Goal: Information Seeking & Learning: Learn about a topic

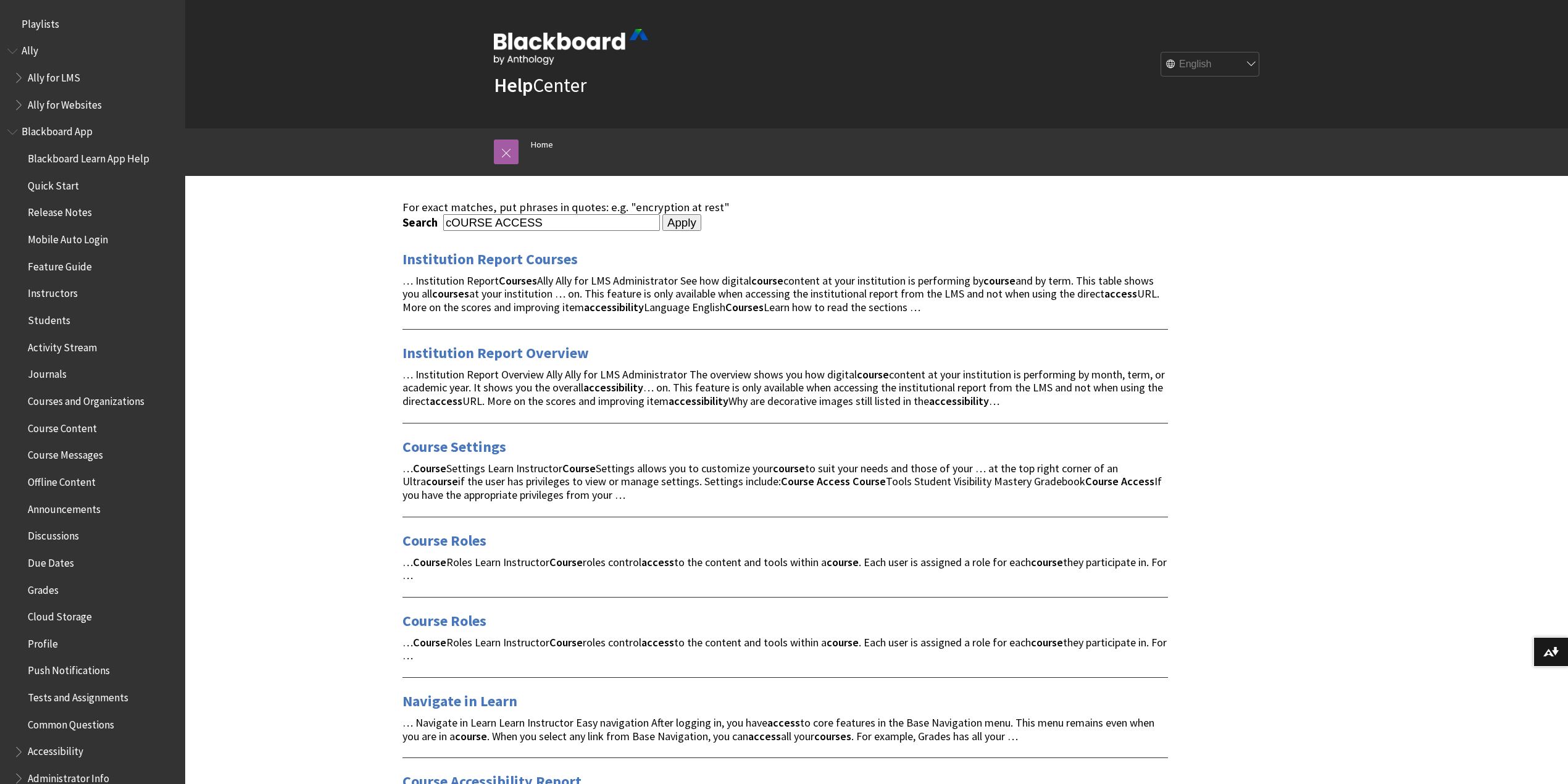
drag, startPoint x: 621, startPoint y: 219, endPoint x: 340, endPoint y: 221, distance: 281.0
paste input "https://docs.google.com/document/d/1KvFv1-lwSuCQlnOvhPsrv-Y5mDBf2ooL/edit?usp=s…"
click at [629, 220] on input "https://docs.google.com/document/d/1KvFv1-lwSuCQlnOvhPsrv-Y5mDBf2ooL/edit?usp=s…" at bounding box center [552, 222] width 217 height 17
paste input "Retroactively assign achievements to students"
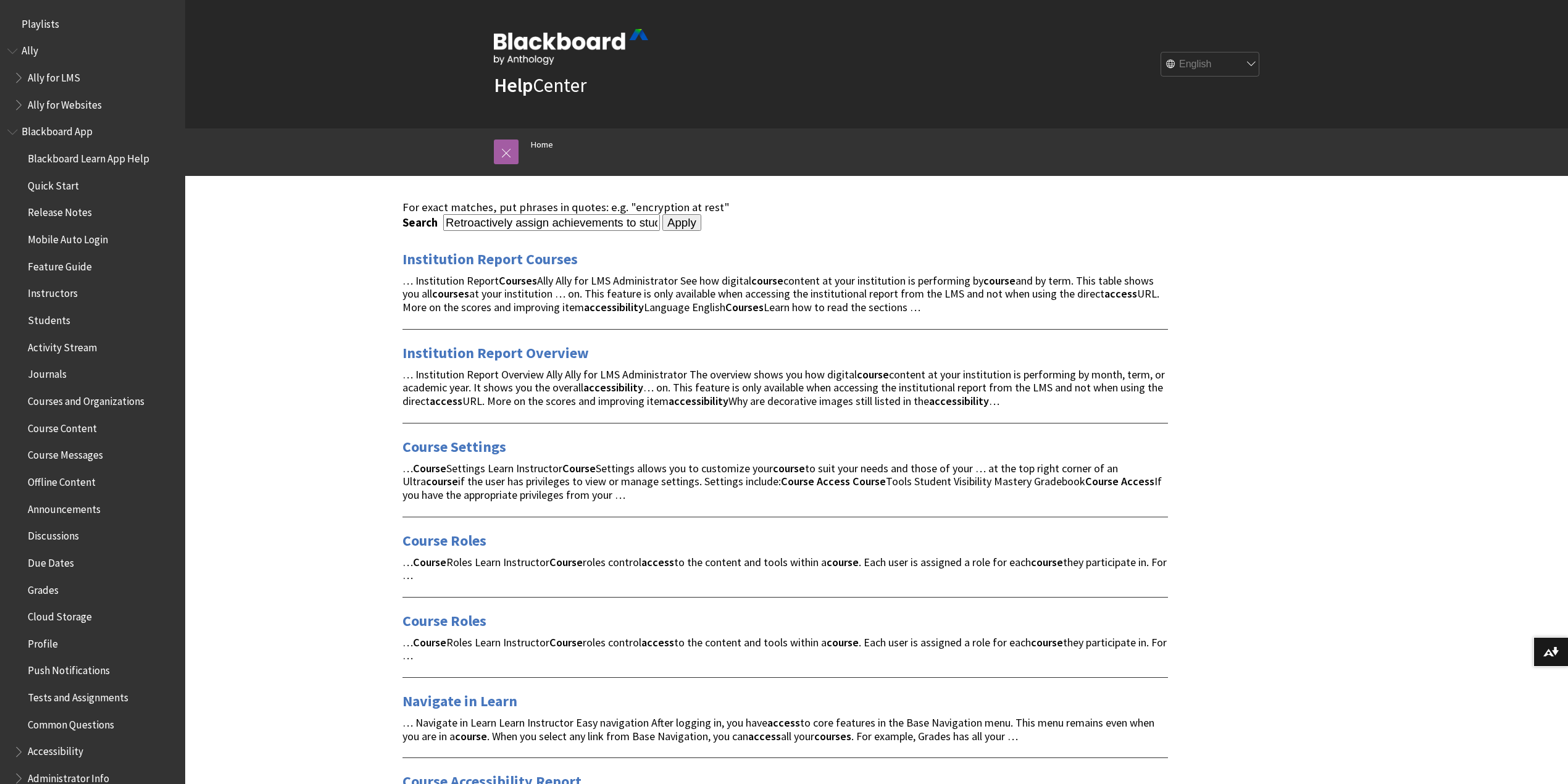
scroll to position [0, 38]
type input "Retroactively assign achievements to students"
click at [672, 218] on input "Apply" at bounding box center [682, 223] width 39 height 18
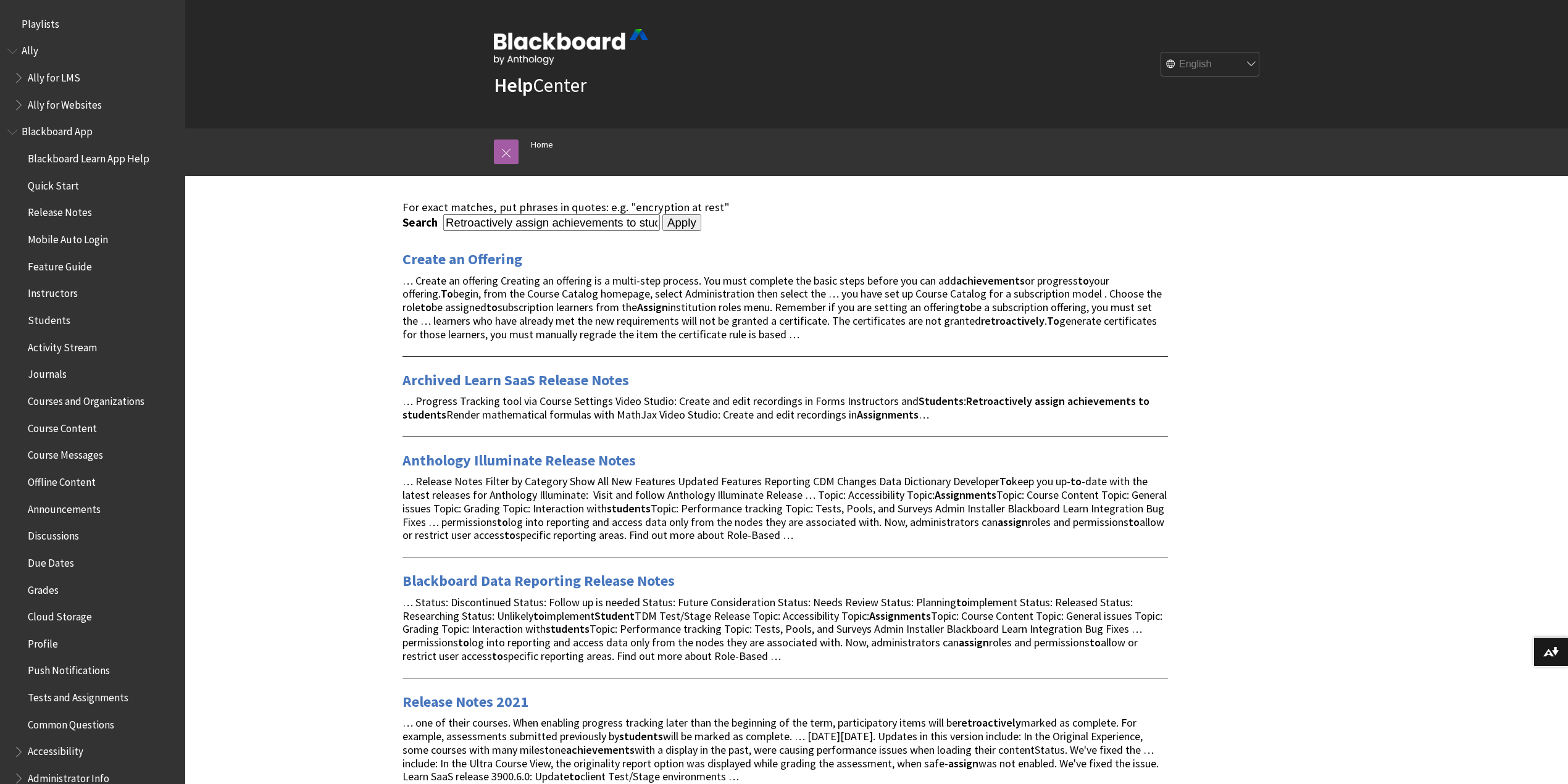
drag, startPoint x: 554, startPoint y: 216, endPoint x: 367, endPoint y: 238, distance: 188.3
click at [368, 238] on div "For exact matches, put phrases in quotes: e.g. "encryption at rest" Search Retr…" at bounding box center [785, 499] width 1201 height 647
type input "achievements to students"
click at [668, 223] on input "Apply" at bounding box center [682, 223] width 39 height 18
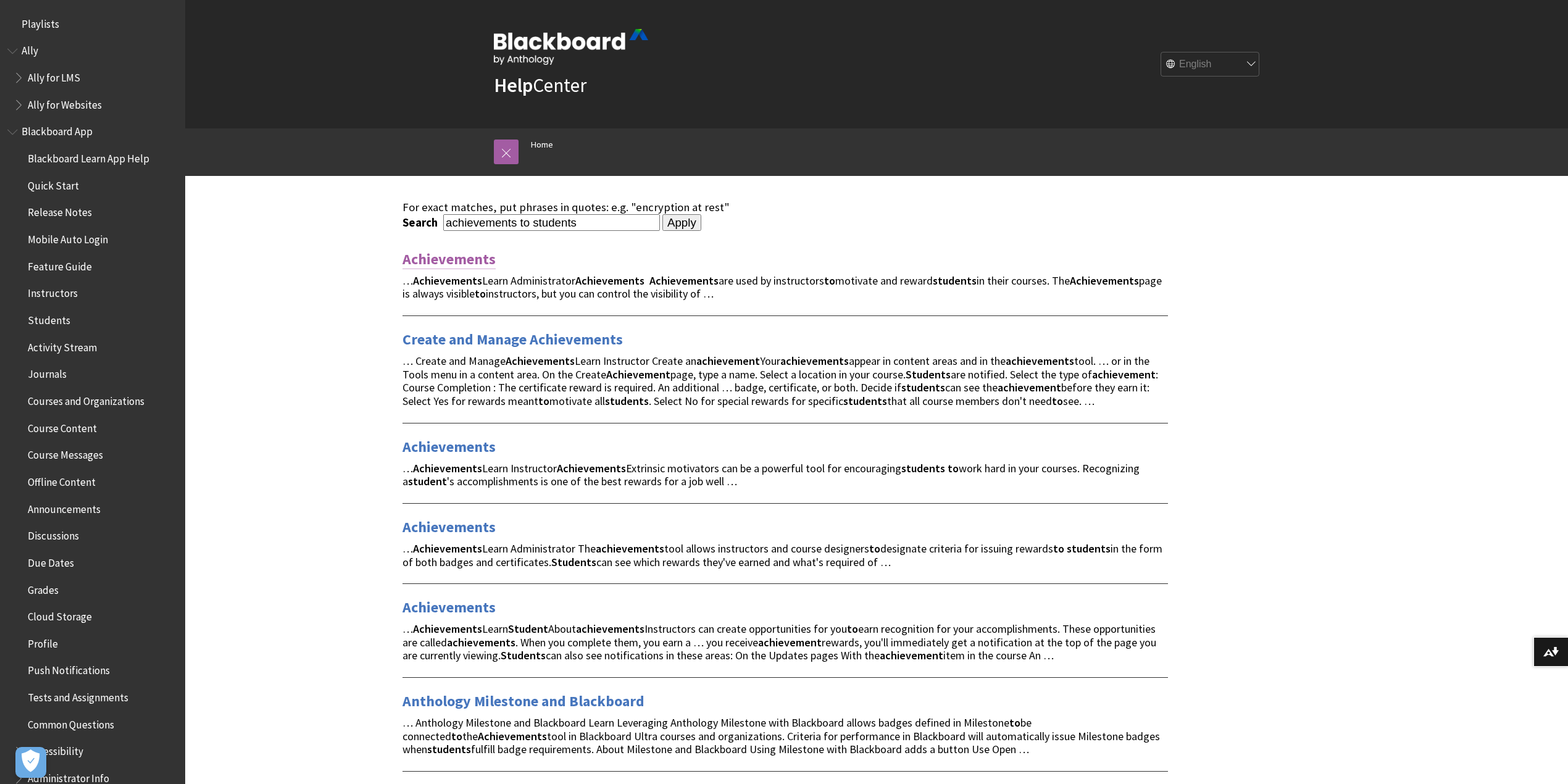
click at [454, 266] on link "Achievements" at bounding box center [449, 259] width 93 height 19
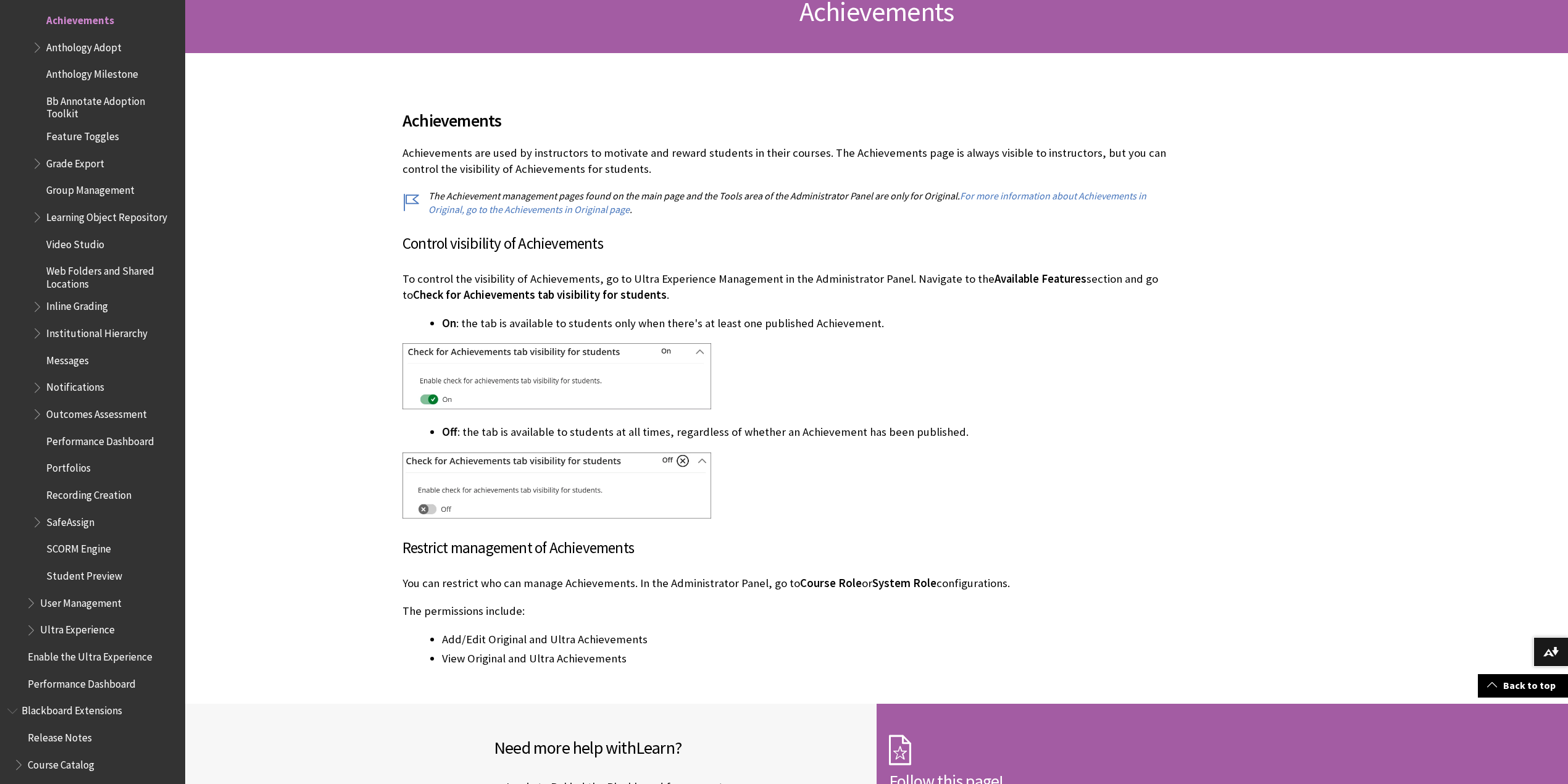
scroll to position [165, 0]
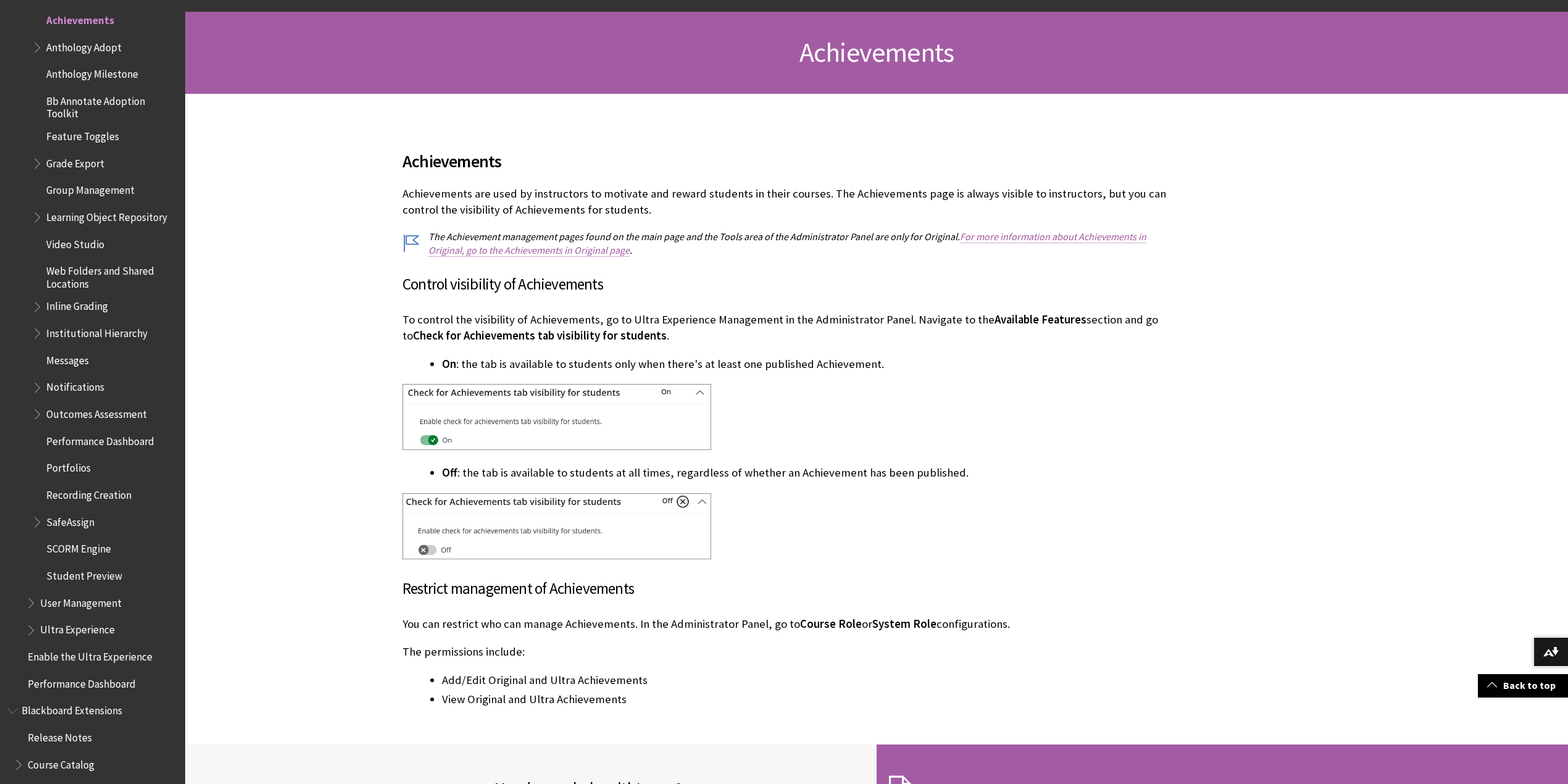
click at [1062, 230] on link "For more information about Achievements in Original, go to the Achievements in …" at bounding box center [787, 243] width 718 height 27
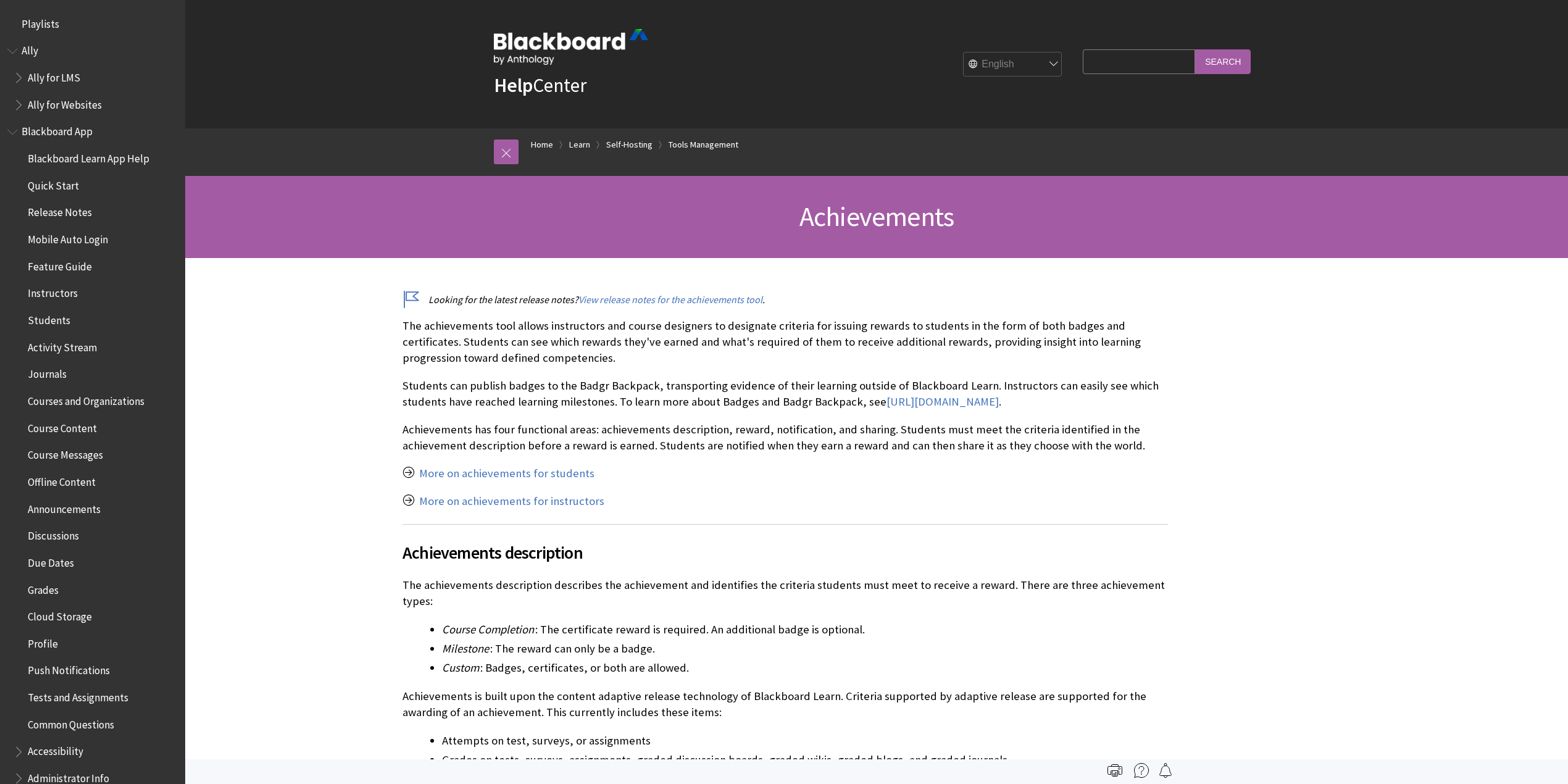
scroll to position [1779, 0]
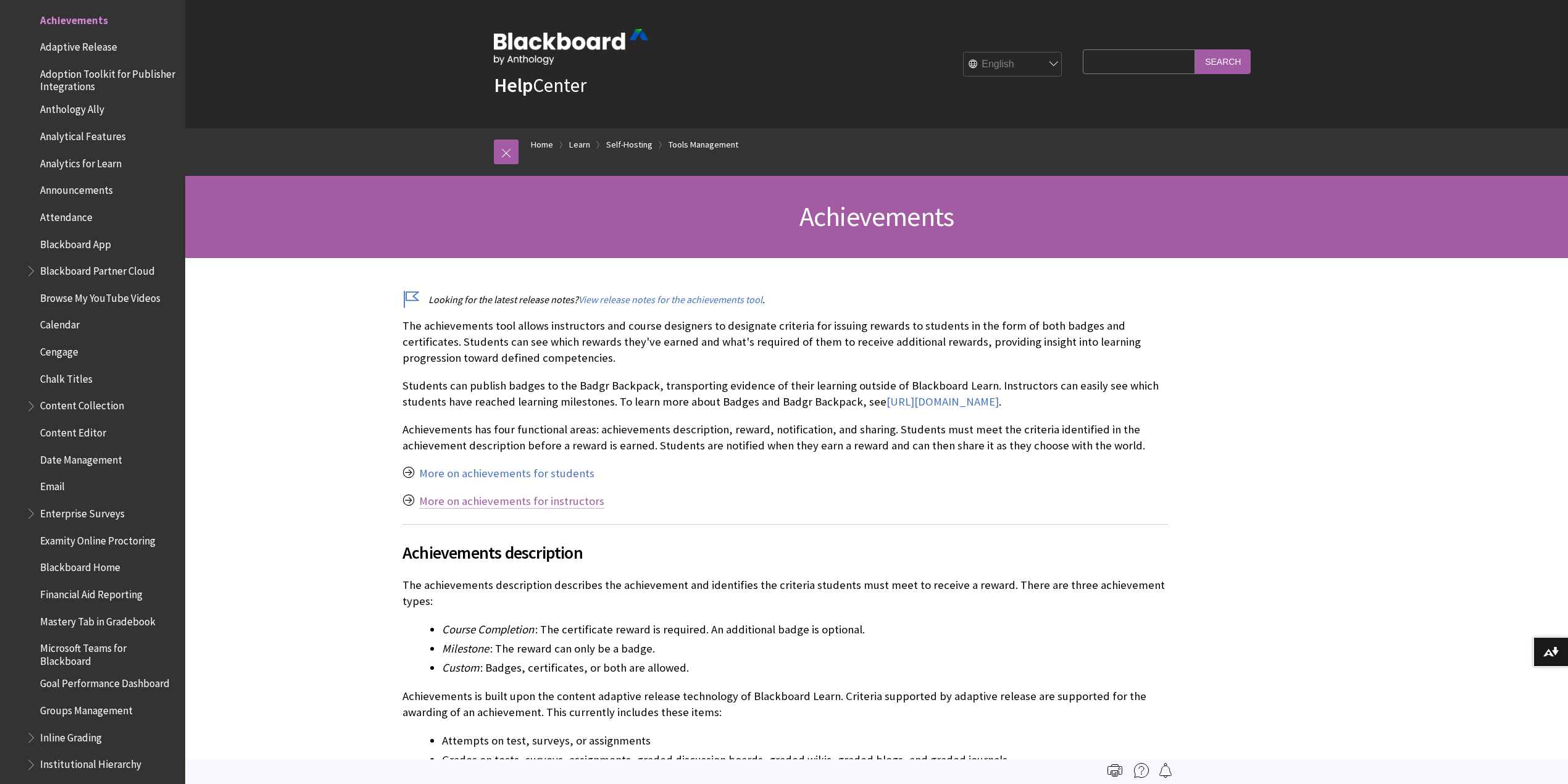
click at [534, 503] on link "More on achievements for instructors" at bounding box center [512, 501] width 185 height 15
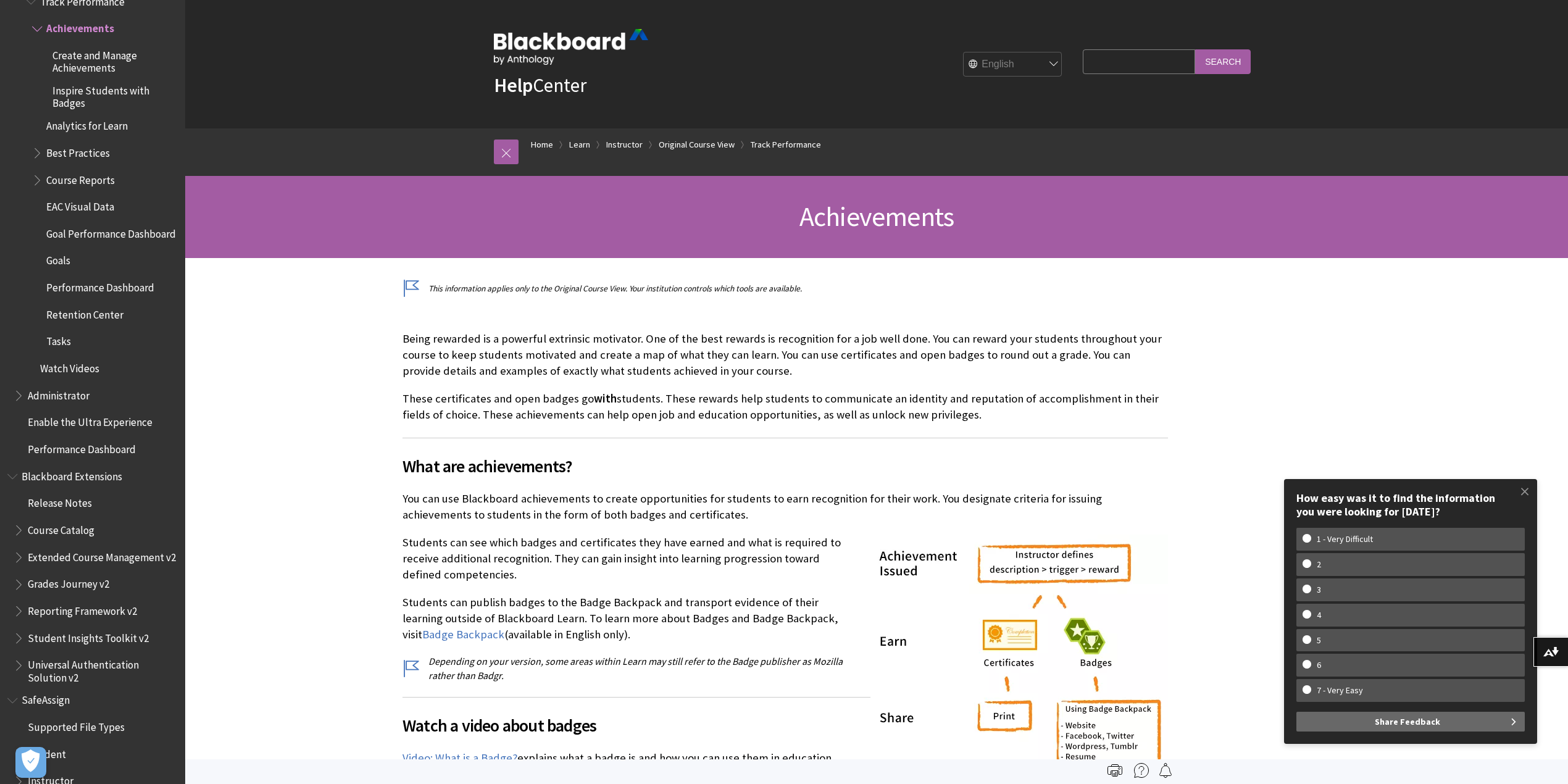
click at [1104, 62] on input "Search Query" at bounding box center [1139, 61] width 112 height 24
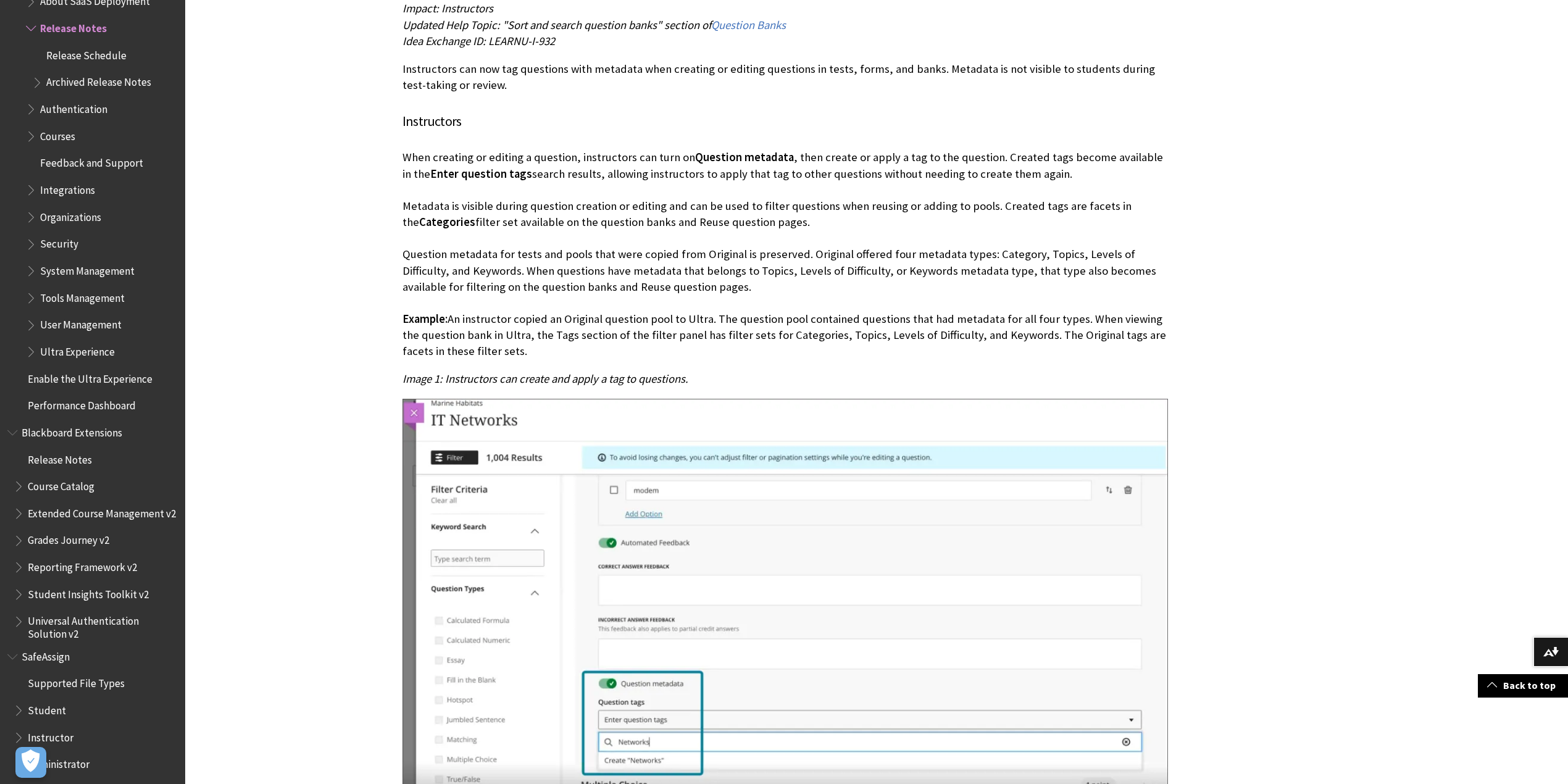
scroll to position [6747, 0]
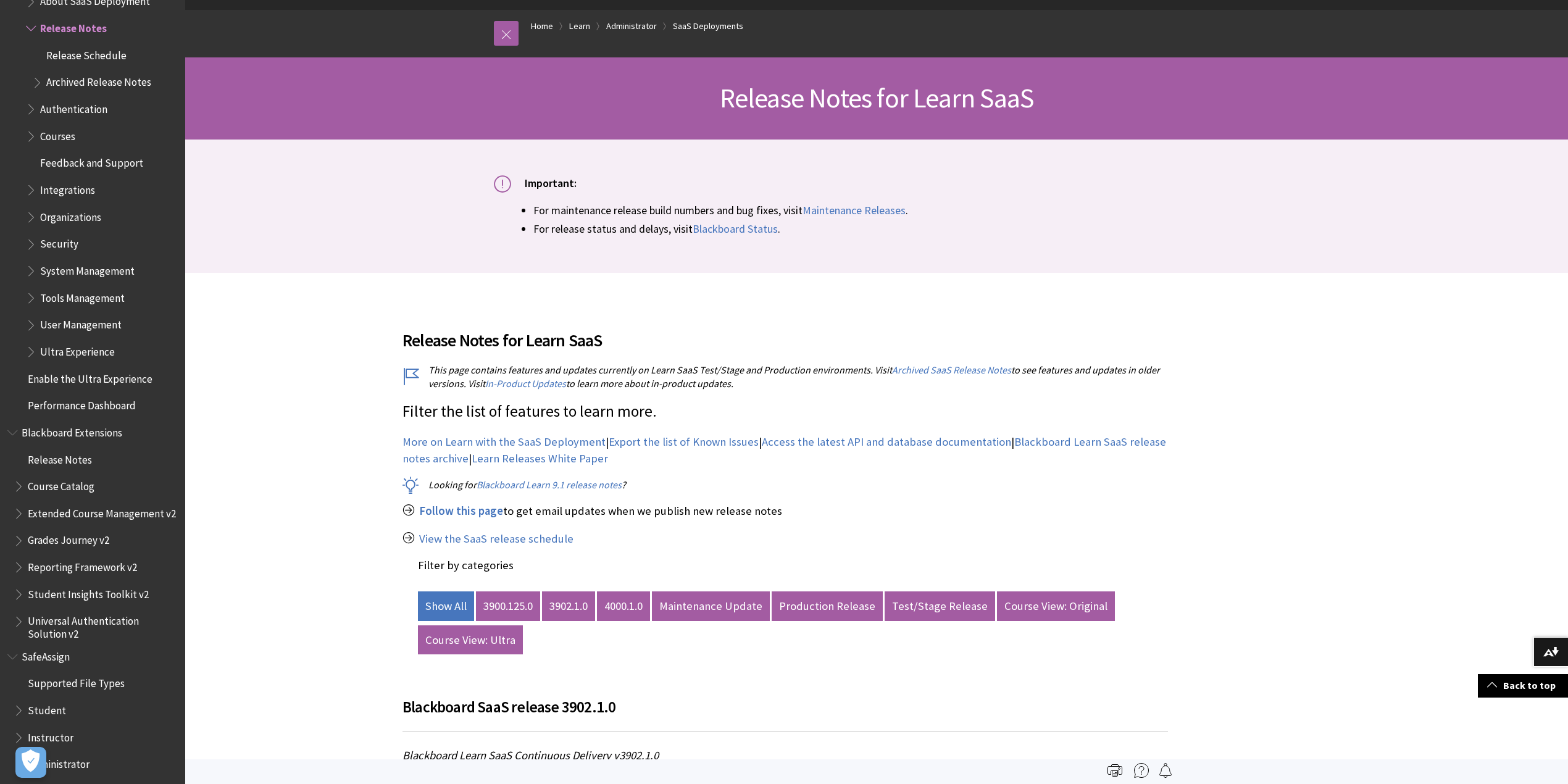
scroll to position [0, 0]
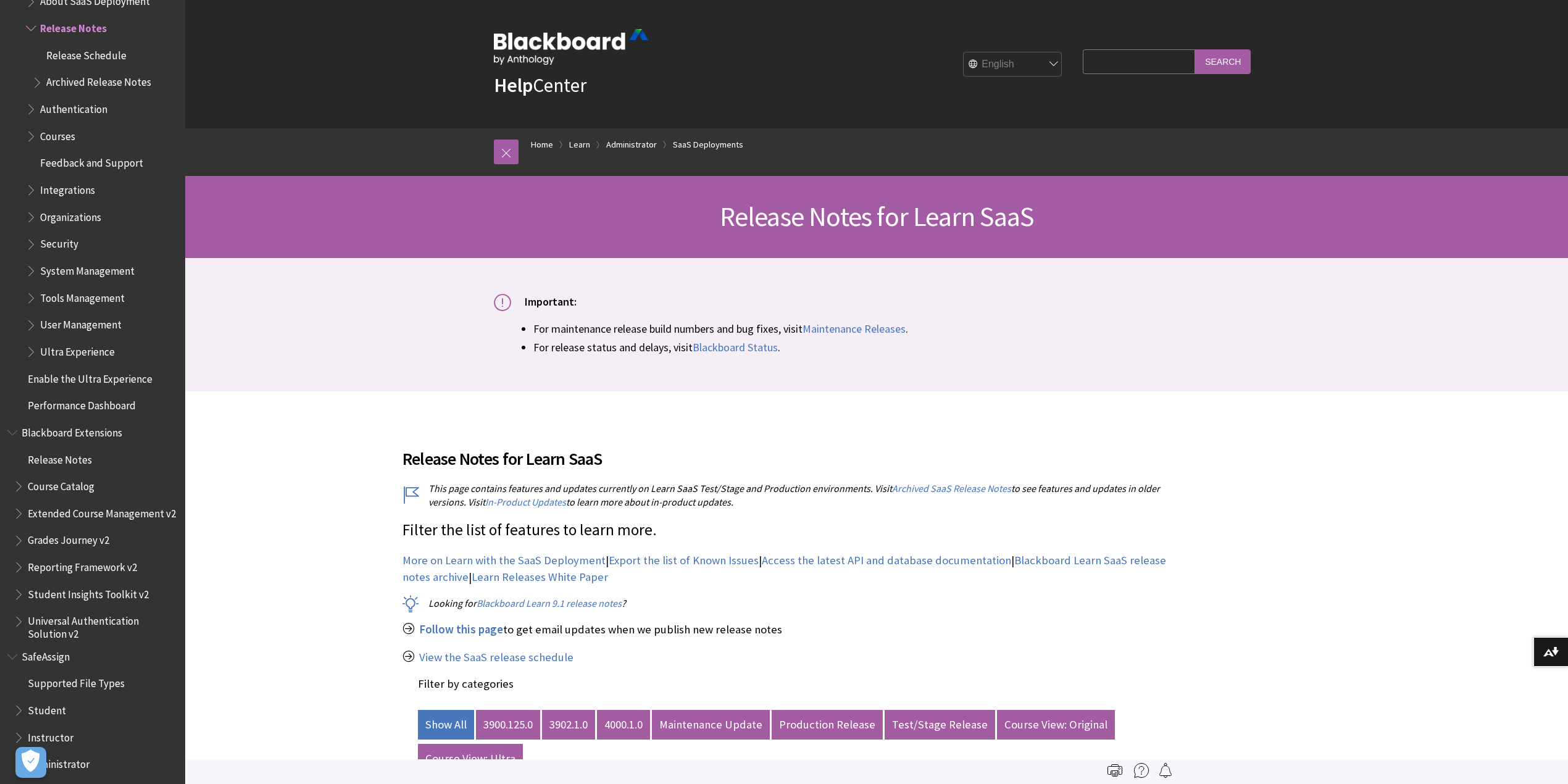
click at [1146, 74] on fieldset "Search Query Search" at bounding box center [1167, 65] width 182 height 37
click at [1139, 68] on input "Search Query" at bounding box center [1139, 61] width 112 height 24
type input "badges"
click at [1195, 50] on input "Search" at bounding box center [1223, 61] width 56 height 24
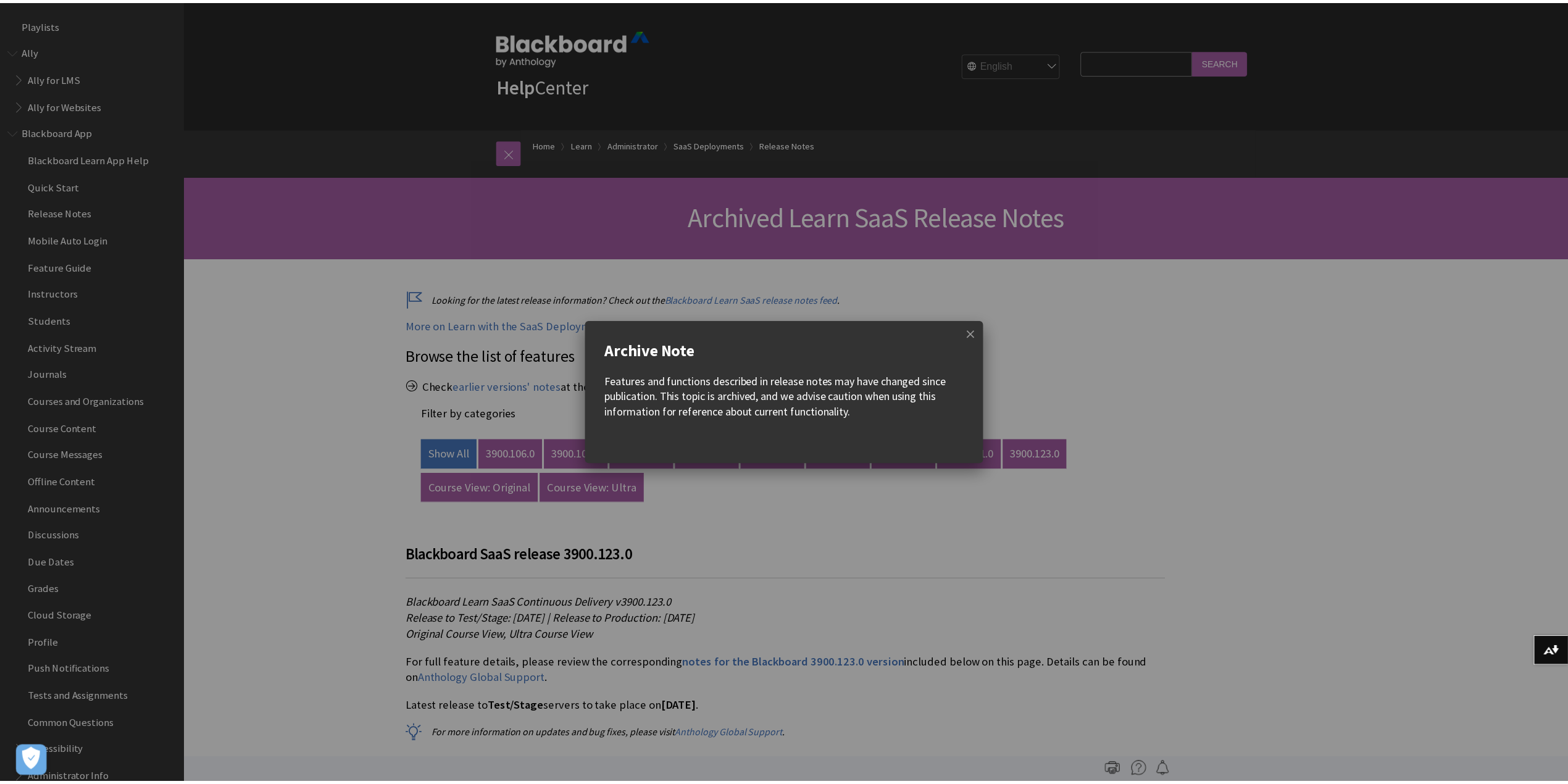
scroll to position [1404, 0]
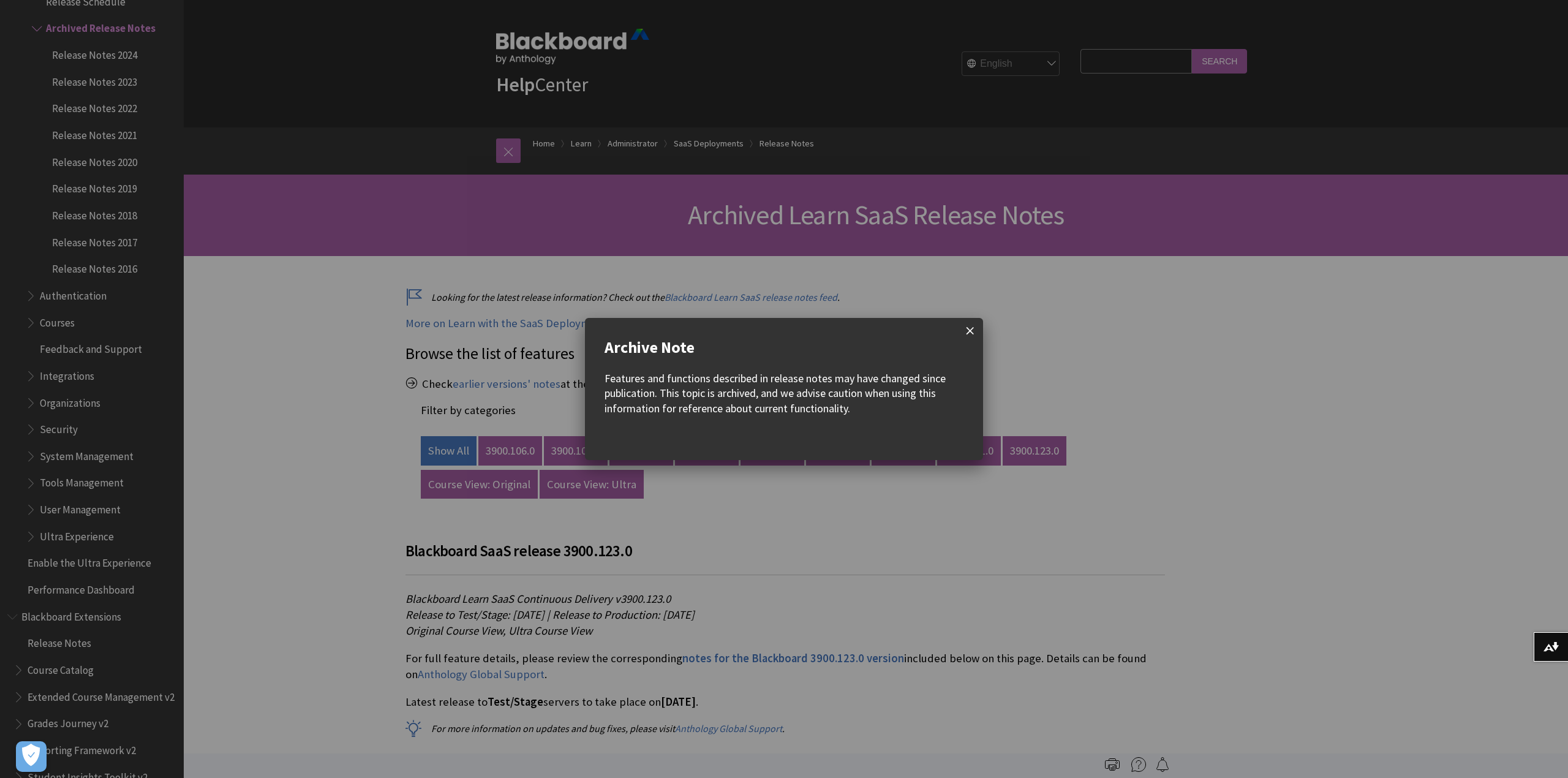
click at [972, 329] on span at bounding box center [970, 330] width 25 height 25
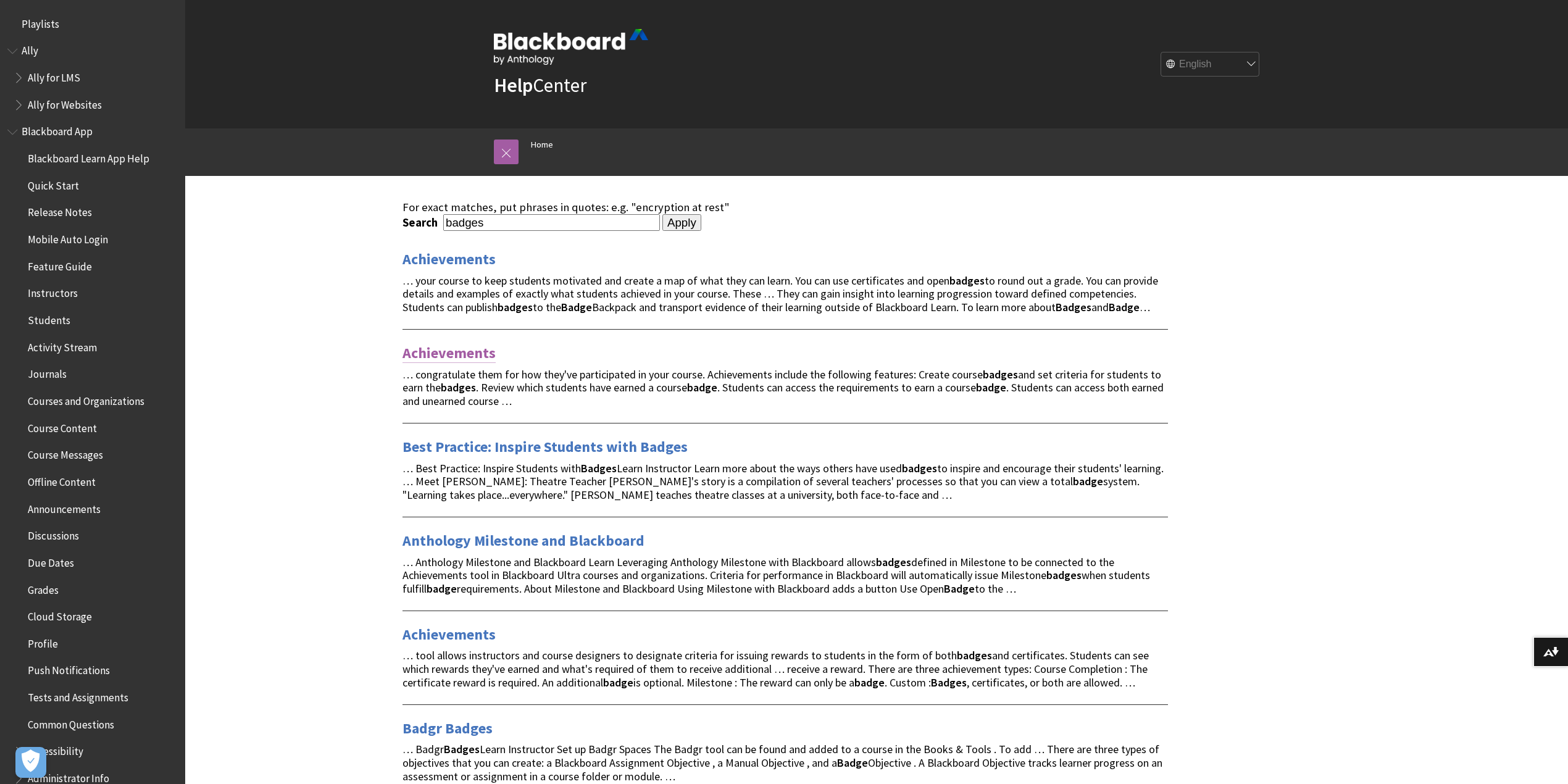
click at [470, 349] on link "Achievements" at bounding box center [449, 353] width 93 height 19
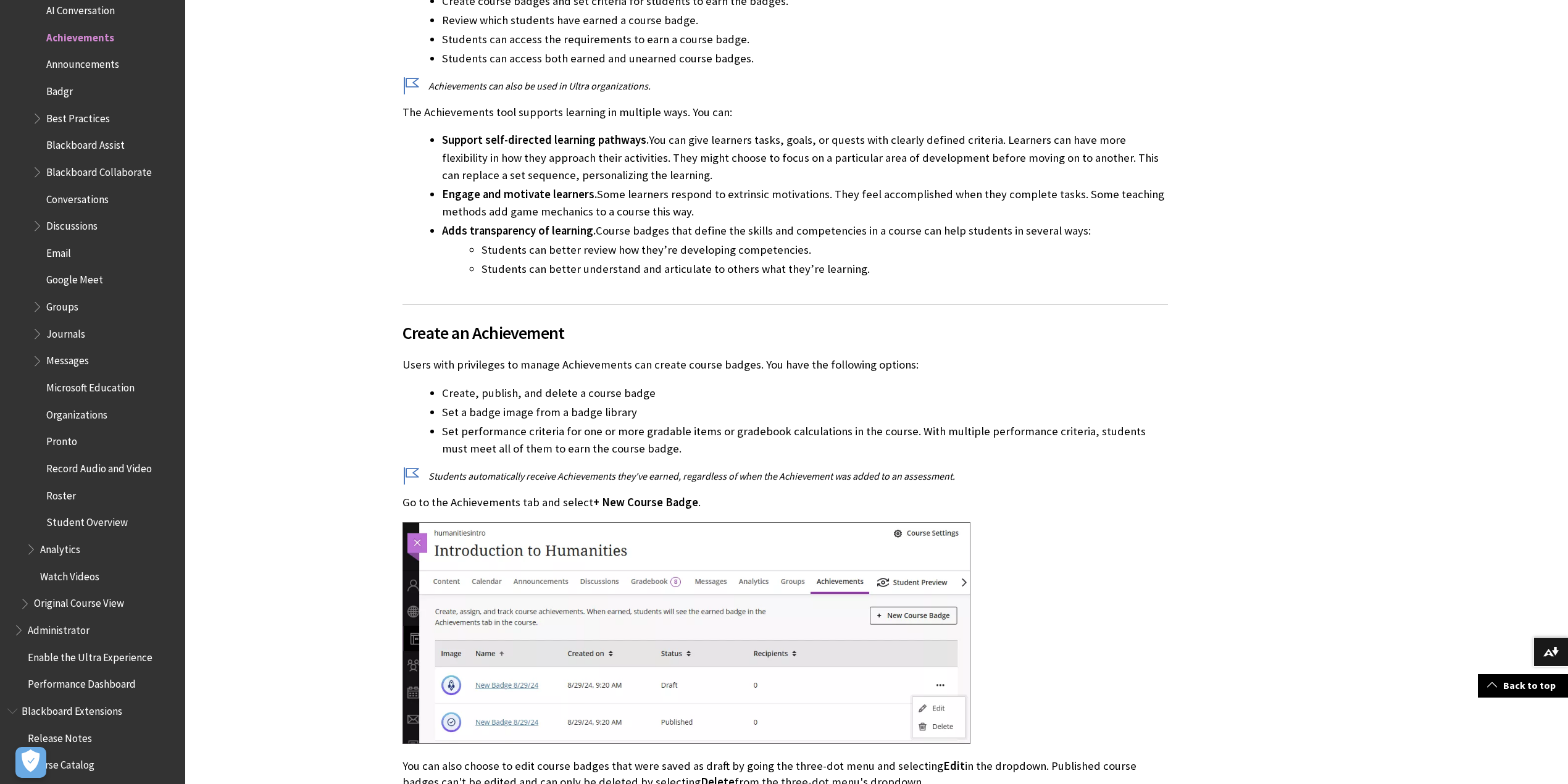
scroll to position [494, 0]
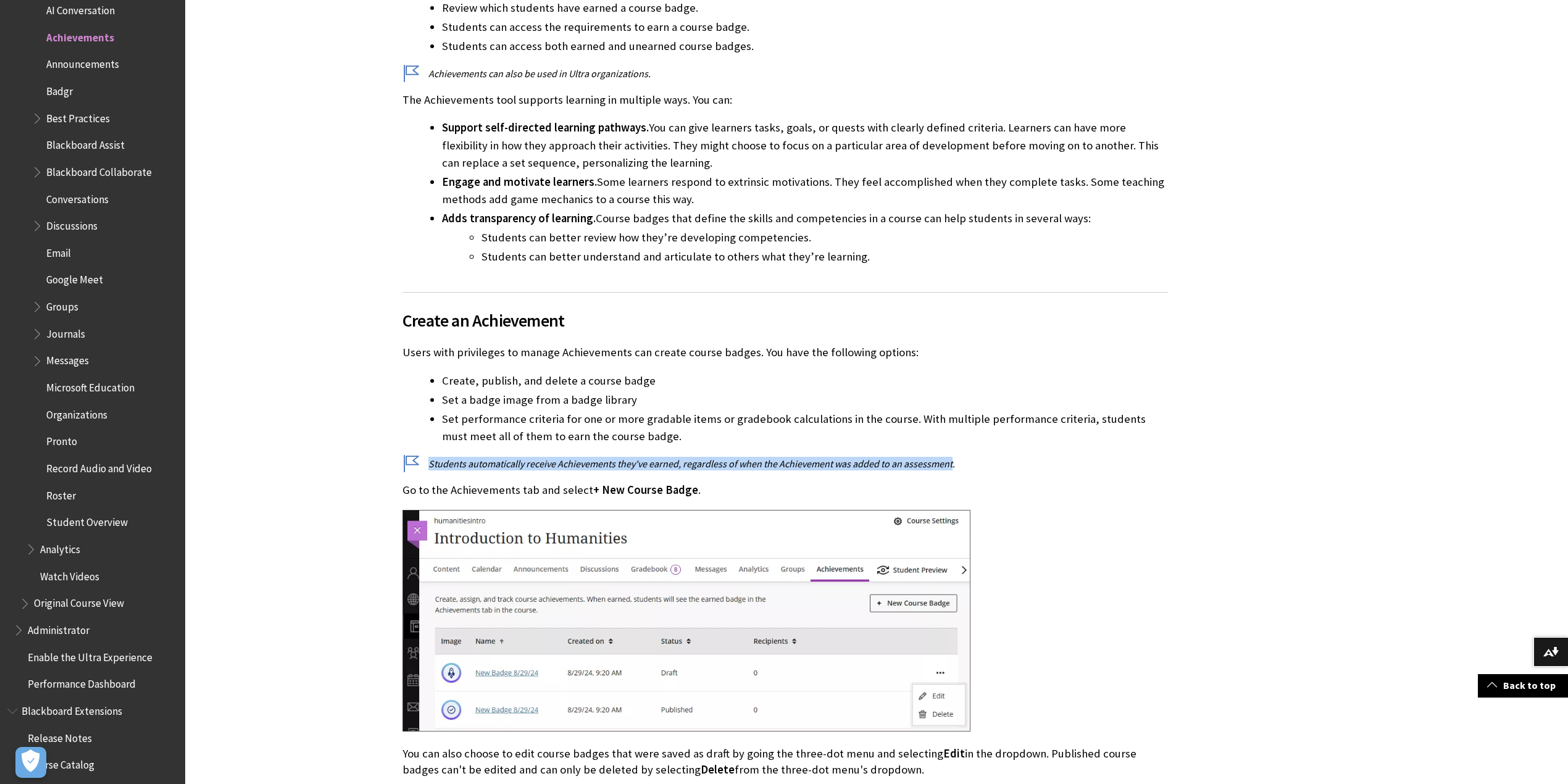
drag, startPoint x: 952, startPoint y: 450, endPoint x: 444, endPoint y: 448, distance: 508.0
click at [428, 457] on p "Students automatically receive Achievements they've earned, regardless of when …" at bounding box center [785, 463] width 766 height 13
copy p "Students automatically receive Achievements they've earned, regardless of when …"
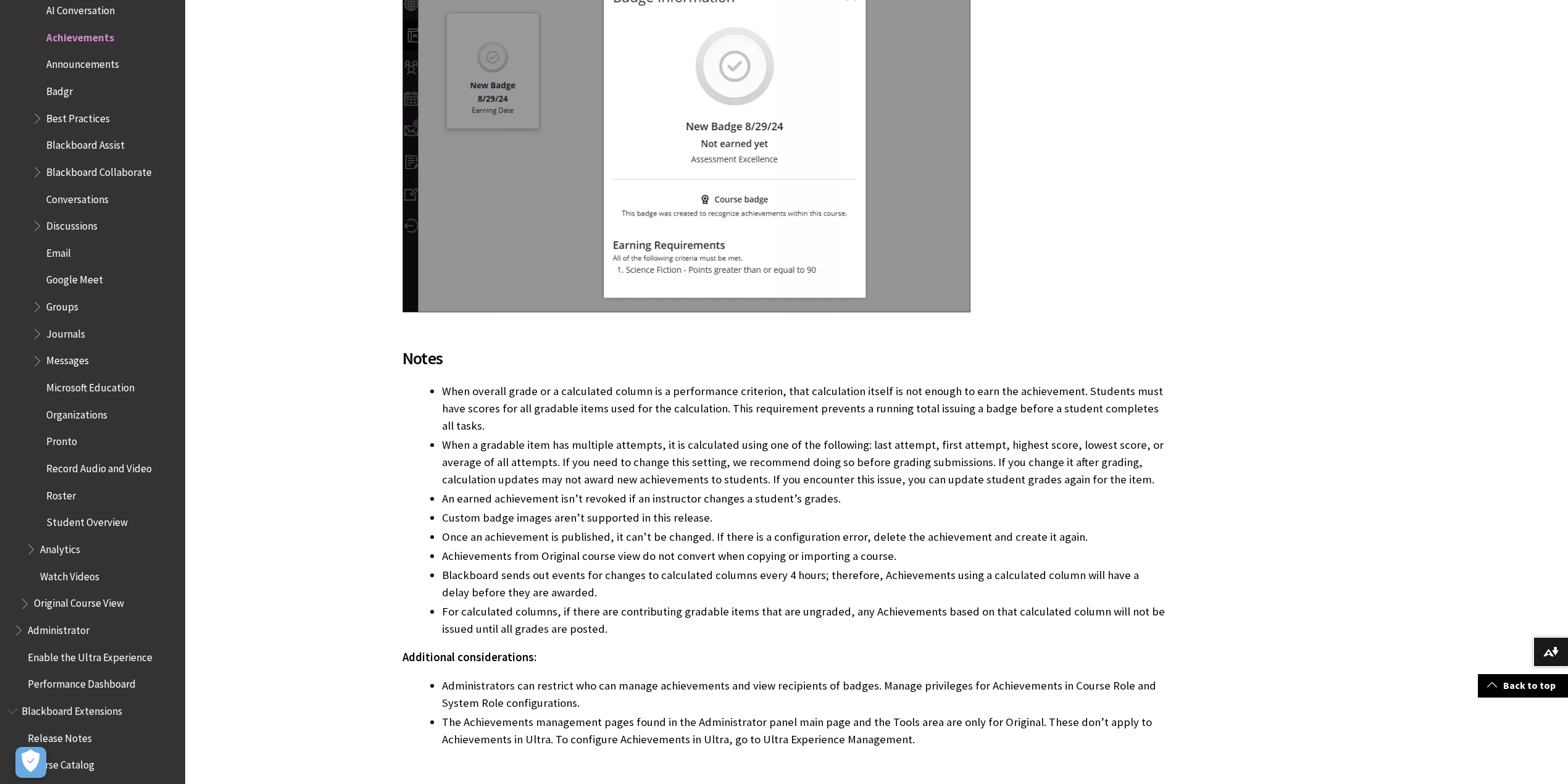
scroll to position [2386, 0]
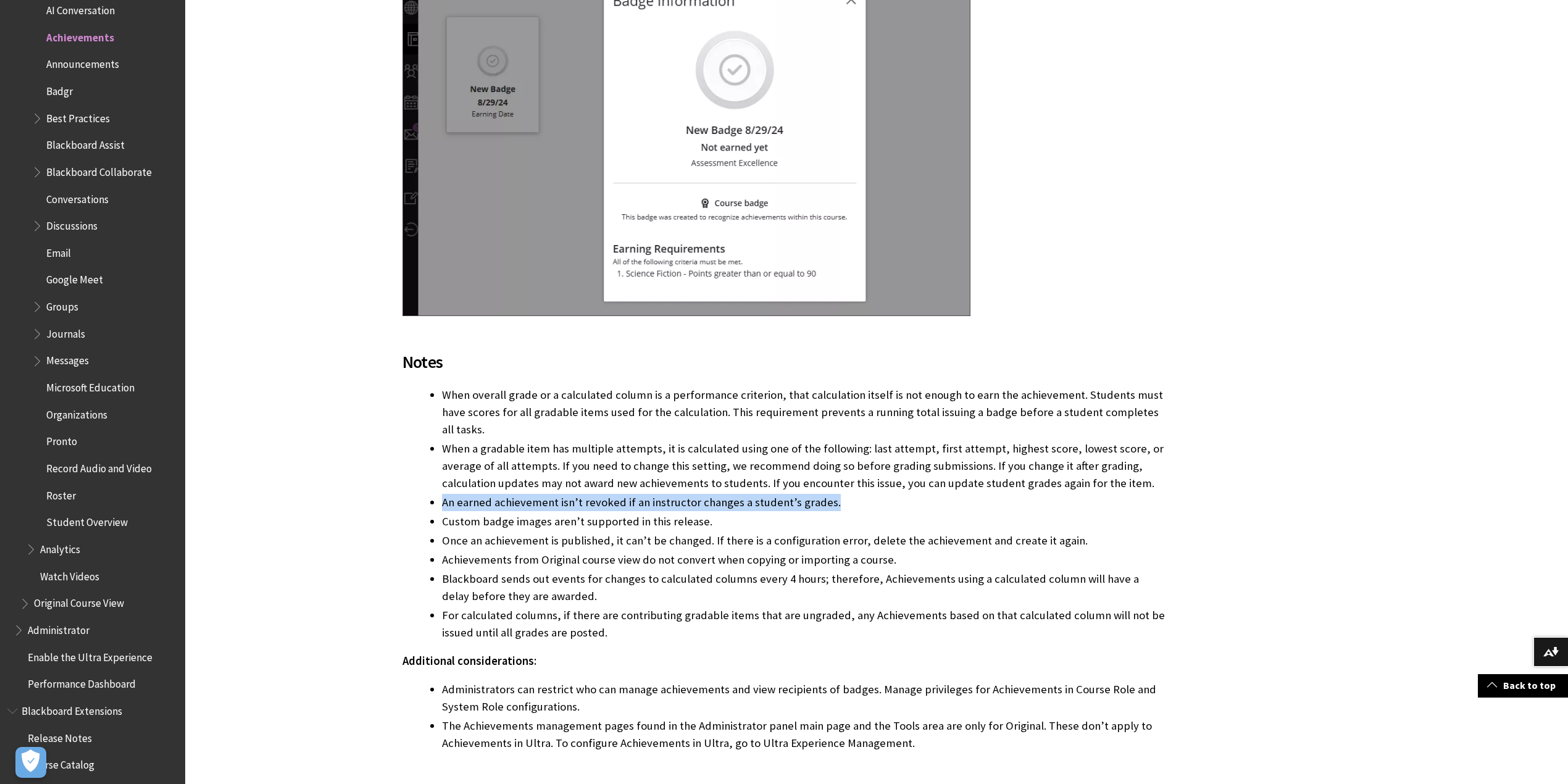
drag, startPoint x: 442, startPoint y: 440, endPoint x: 828, endPoint y: 437, distance: 386.0
click at [828, 494] on li "An earned achievement isn’t revoked if an instructor changes a student’s grades." at bounding box center [805, 503] width 726 height 18
copy li "An earned achievement isn’t revoked if an instructor changes a student’s grades."
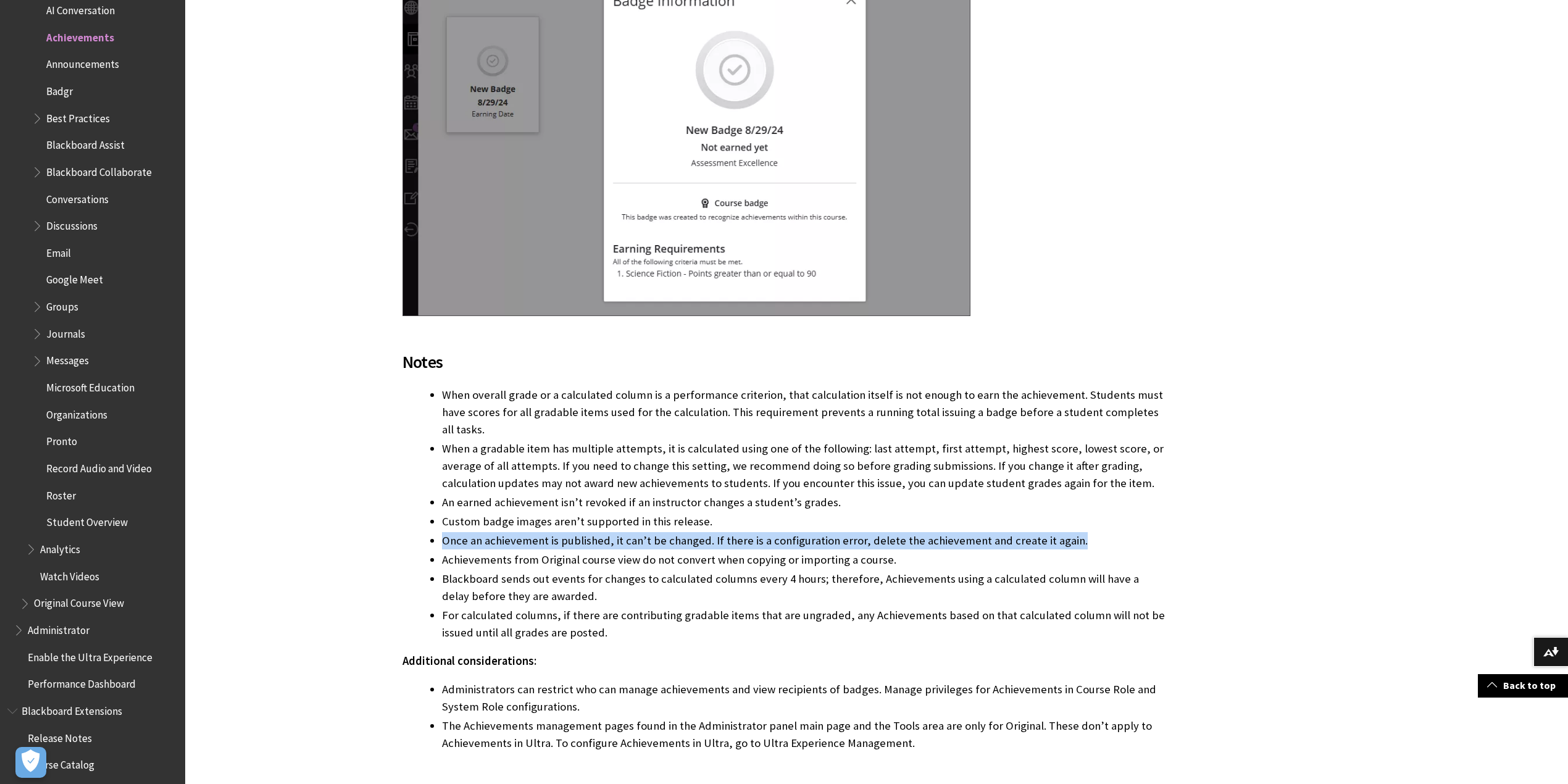
drag, startPoint x: 1063, startPoint y: 472, endPoint x: 421, endPoint y: 470, distance: 642.0
click at [421, 470] on ul "When overall grade or a calculated column is a performance criterion, that calc…" at bounding box center [785, 514] width 766 height 256
copy li "Once an achievement is published, it can’t be changed. If there is a configurat…"
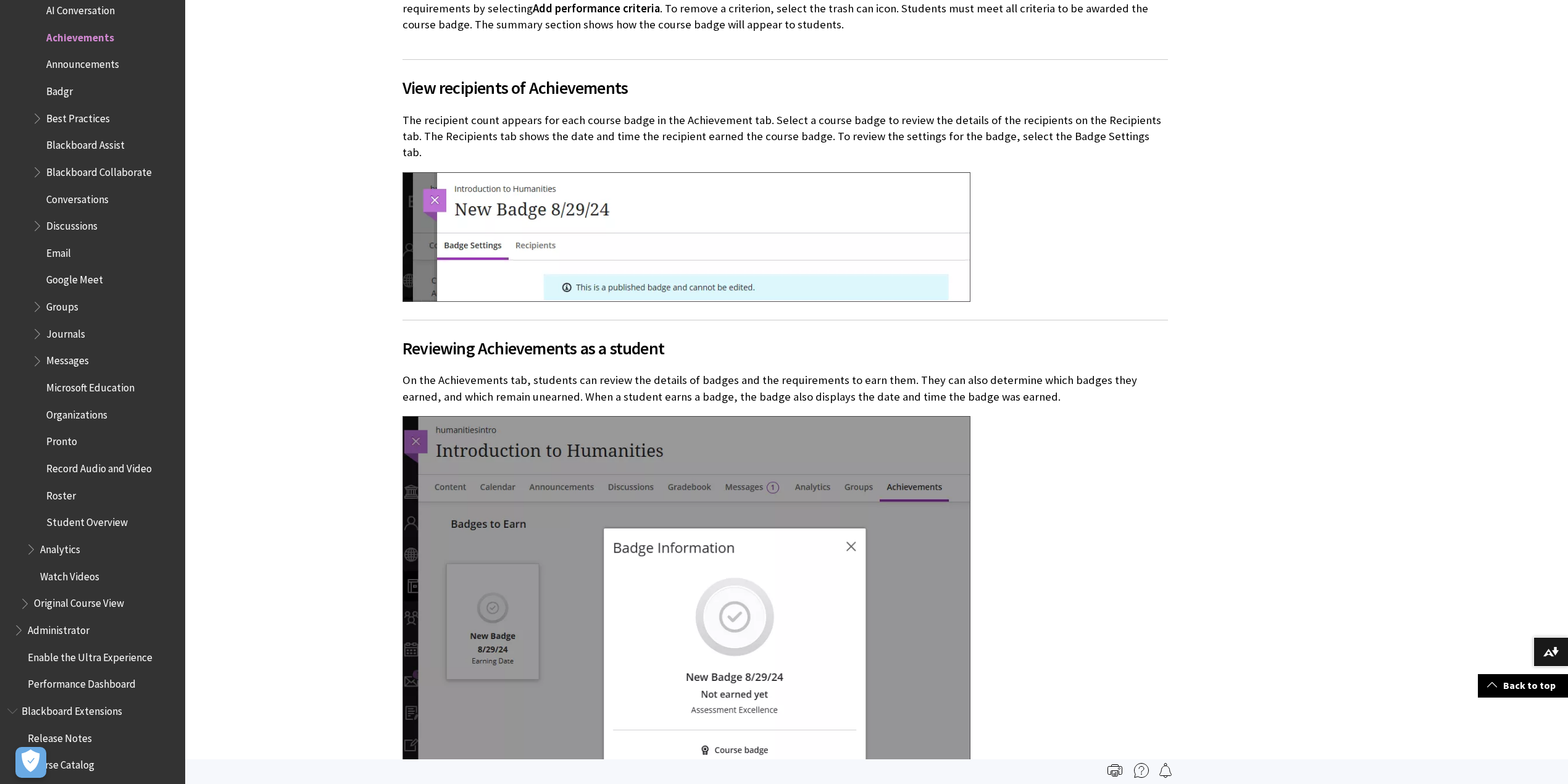
scroll to position [1810, 0]
